Goal: Navigation & Orientation: Find specific page/section

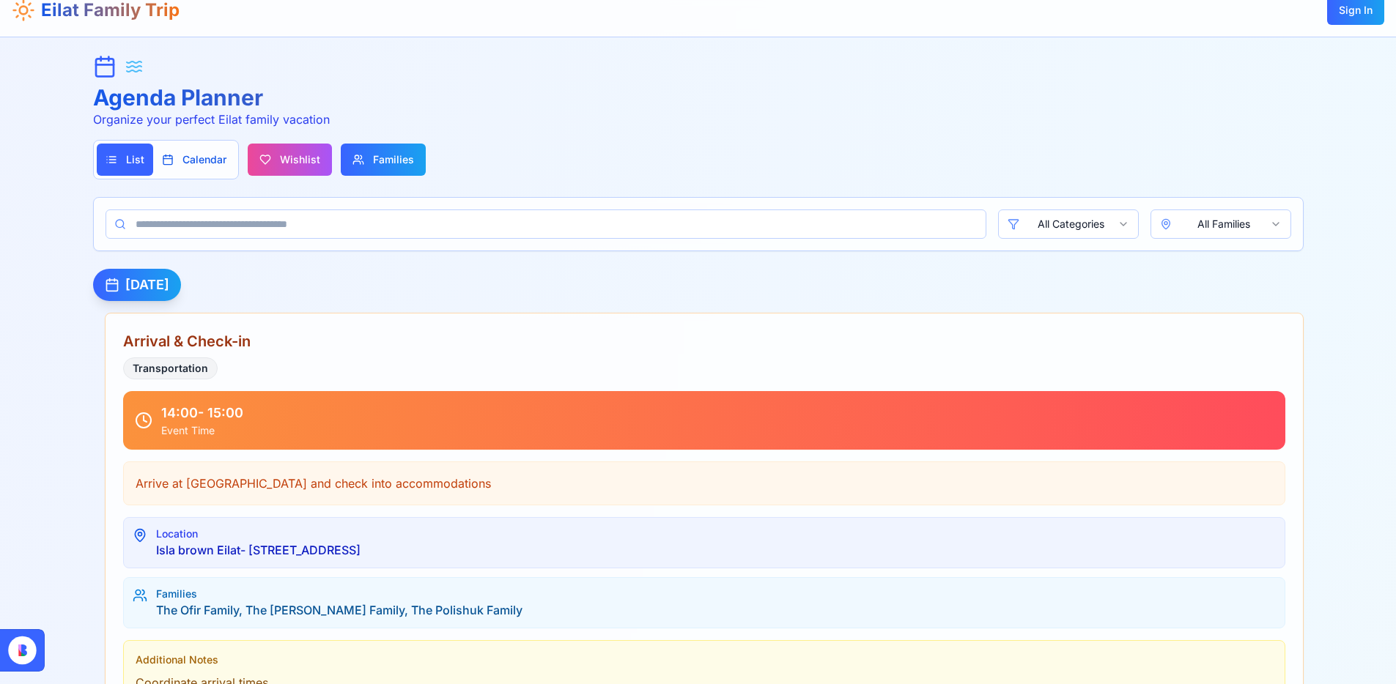
scroll to position [17, 0]
click at [413, 148] on button "Families Families" at bounding box center [383, 159] width 85 height 32
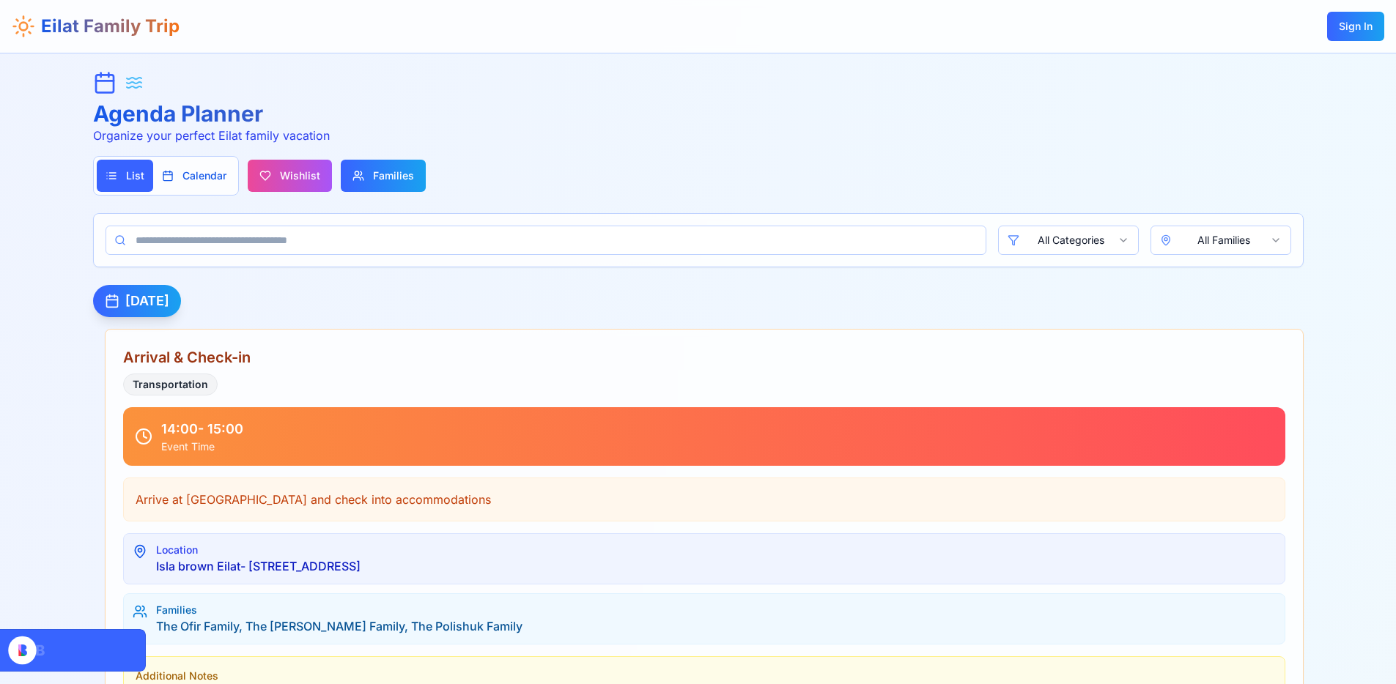
scroll to position [17, 0]
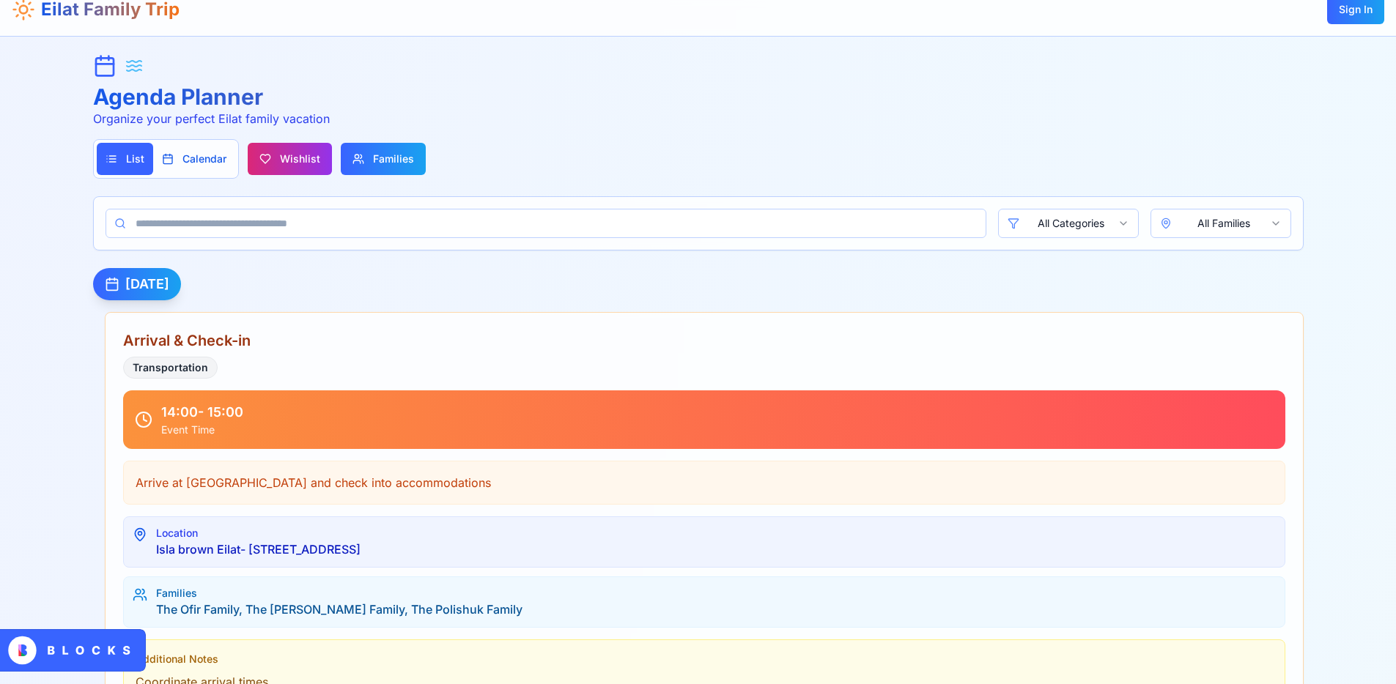
click at [295, 164] on span "Wishlist" at bounding box center [300, 159] width 40 height 15
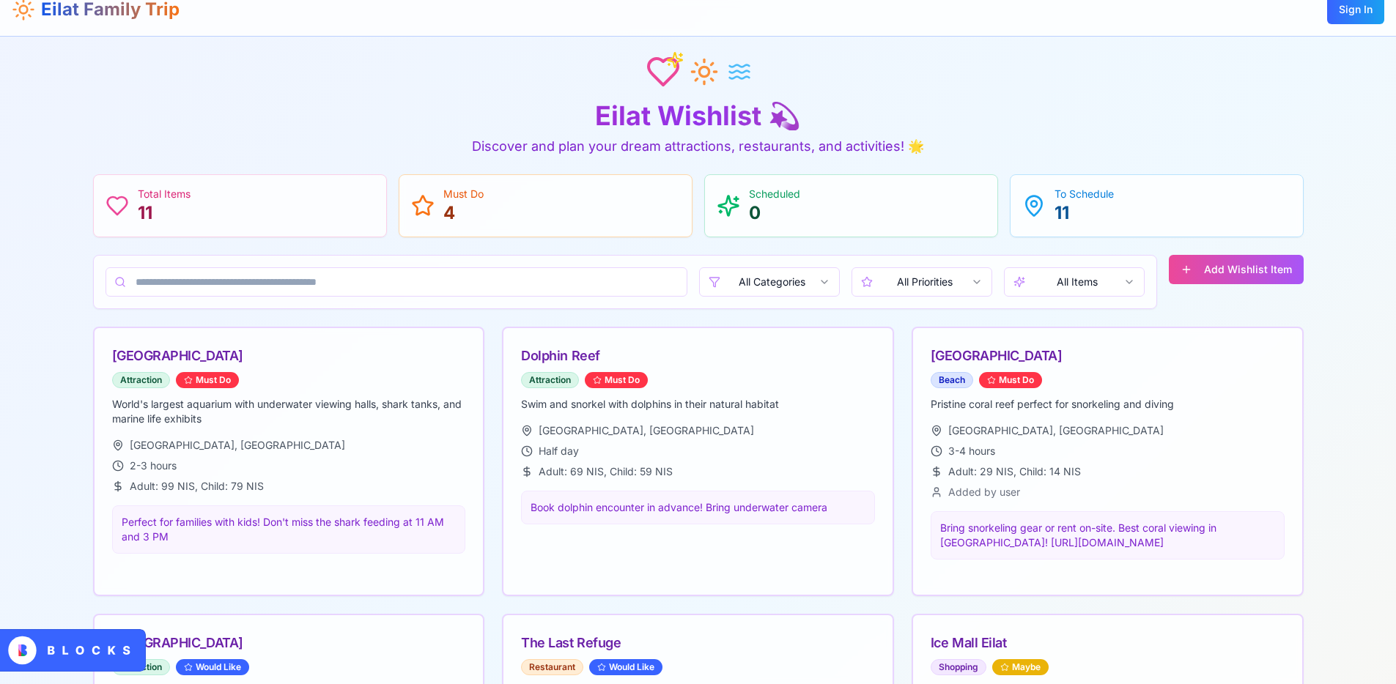
drag, startPoint x: 306, startPoint y: 149, endPoint x: 312, endPoint y: 144, distance: 8.4
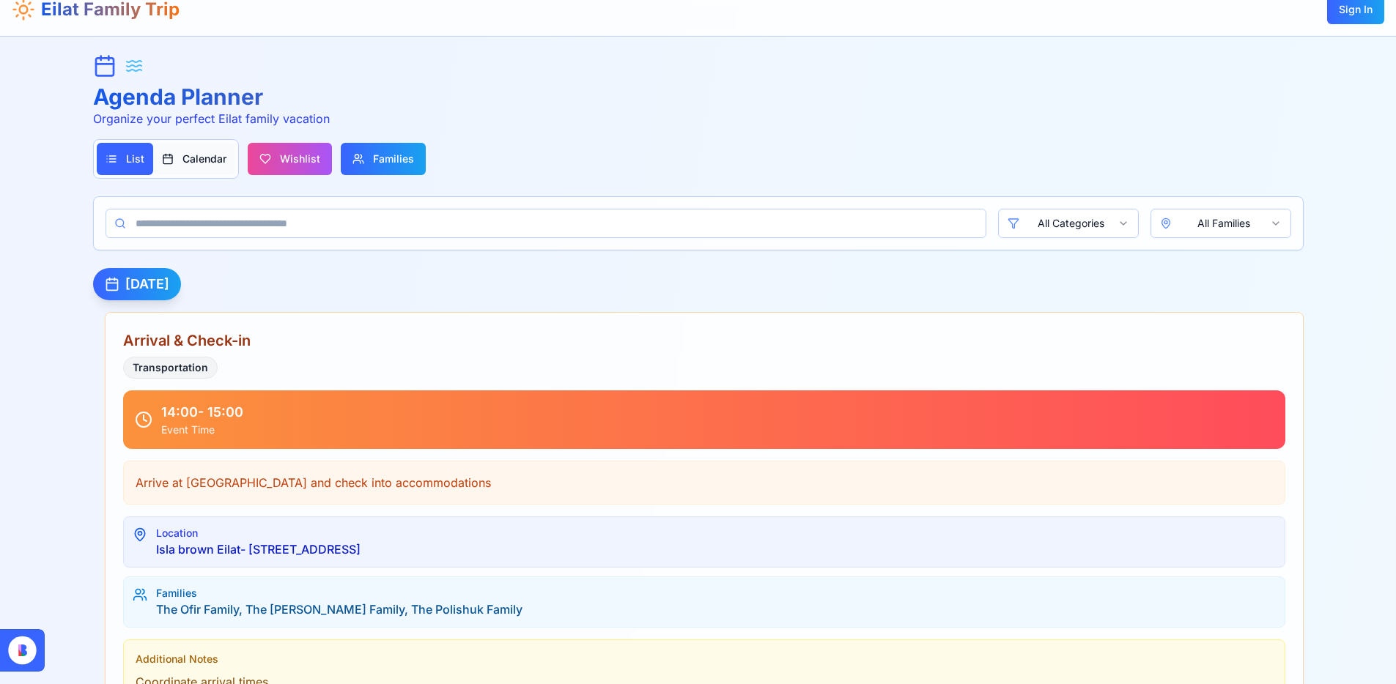
click at [226, 155] on button "Calendar" at bounding box center [194, 159] width 82 height 32
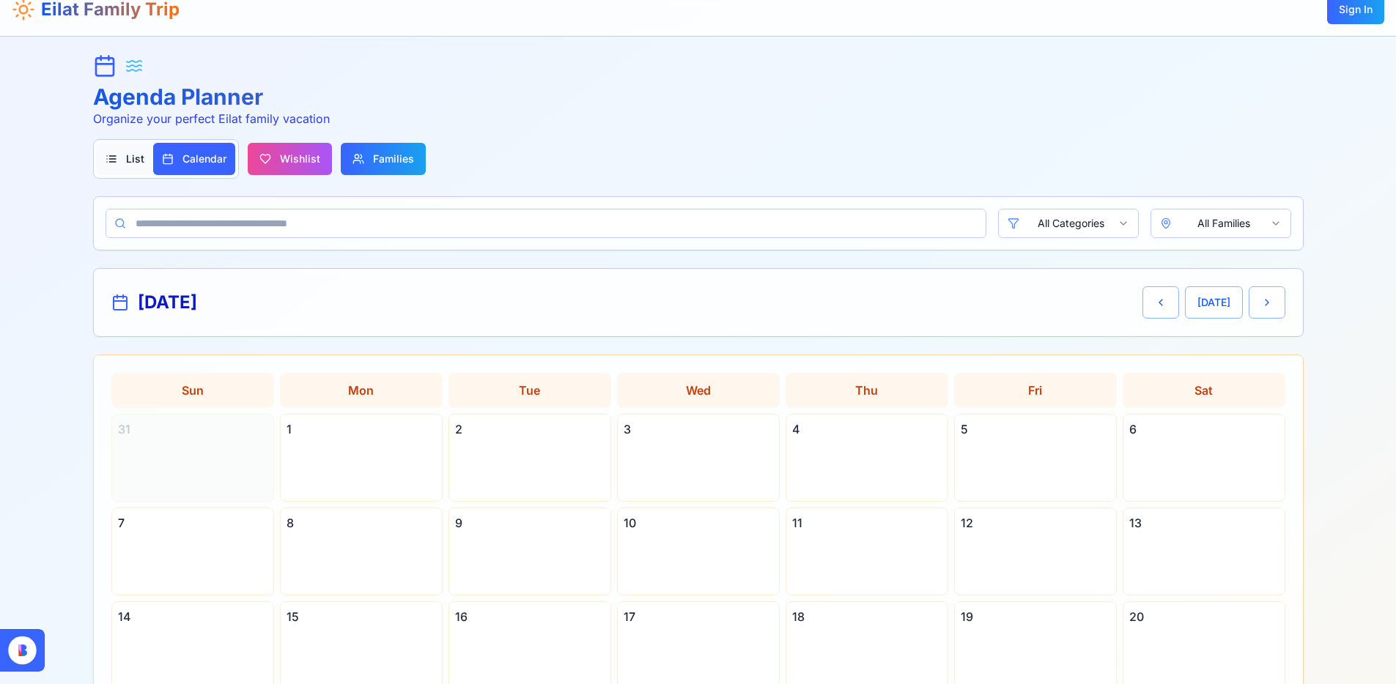
click at [110, 160] on button "List" at bounding box center [125, 159] width 56 height 32
